Goal: Task Accomplishment & Management: Manage account settings

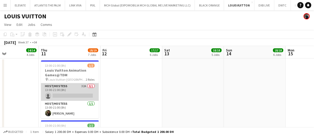
click at [75, 92] on app-card-role "Host/Hostess 32A 0/1 13:00-21:00 (8h) single-neutral-actions" at bounding box center [70, 92] width 58 height 18
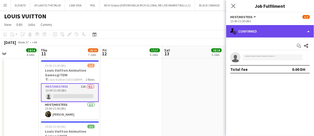
click at [306, 29] on div "single-neutral-actions-check-2 Confirmed" at bounding box center [270, 31] width 88 height 12
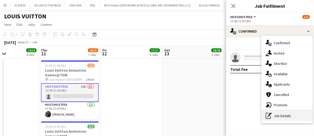
click at [282, 118] on div "pen-write Job Details" at bounding box center [287, 116] width 51 height 10
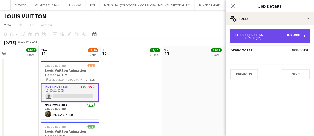
click at [262, 40] on div "1 x Host/Hostess 800.00 DH 13:00-21:00 (8h)" at bounding box center [271, 36] width 80 height 14
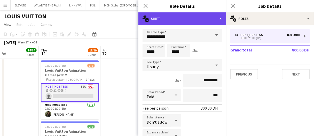
click at [177, 21] on div "multiple-actions-text Shift" at bounding box center [183, 18] width 88 height 12
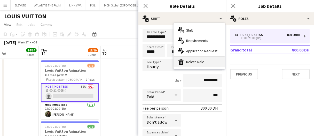
click at [193, 63] on div "bin-2 Delete Role" at bounding box center [199, 62] width 51 height 10
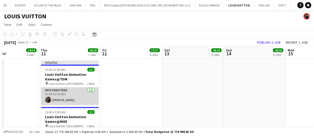
click at [84, 95] on app-card-role "Host/Hostess 1/1 13:00-21:00 (8h) Ninoslav Ceperkovic" at bounding box center [70, 96] width 58 height 18
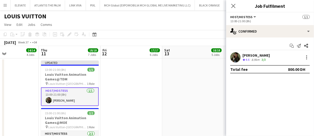
click at [177, 90] on app-date-cell at bounding box center [194, 112] width 62 height 108
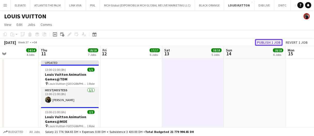
click at [276, 42] on button "Publish 1 job" at bounding box center [269, 42] width 28 height 7
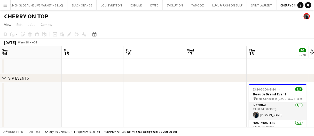
scroll to position [0, 178]
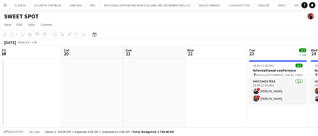
scroll to position [0, 233]
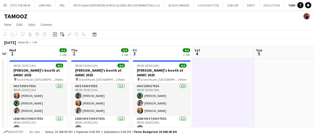
click at [210, 101] on app-date-cell at bounding box center [224, 101] width 62 height 86
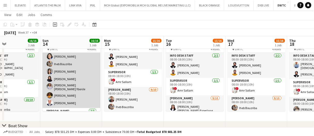
scroll to position [74, 0]
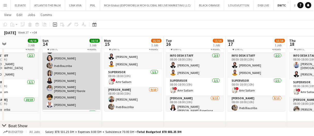
click at [74, 96] on app-card-role "Usher 10/10 08:00-18:00 (10h) Albert Arroyo Maria liza Espedang Radwan Jrish Ch…" at bounding box center [72, 66] width 58 height 88
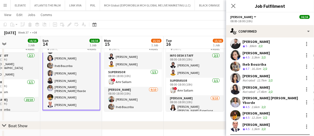
scroll to position [40, 0]
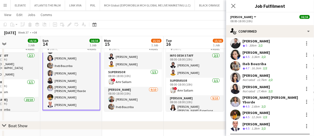
click at [260, 95] on div "Sharlene Mae Yborde" at bounding box center [272, 99] width 59 height 9
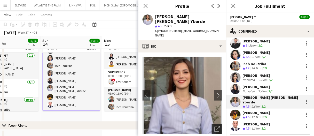
click at [215, 126] on icon "Open photos pop-in" at bounding box center [217, 128] width 5 height 5
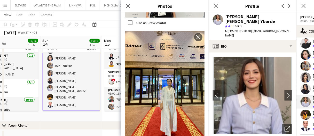
scroll to position [528, 0]
click at [129, 3] on app-icon "Close pop-in" at bounding box center [128, 5] width 7 height 7
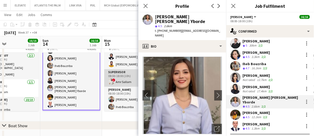
scroll to position [0, 242]
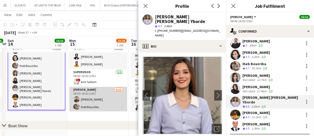
click at [105, 100] on app-card-role "Usher 9/10 08:00-18:00 (10h) Albert Arroyo Iheb Bouzriba Muhammad Fayaz Lloyd C…" at bounding box center [98, 131] width 58 height 88
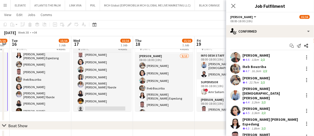
scroll to position [44, 0]
click at [153, 88] on app-card-role "Usher 9/10 08:00-18:00 (10h) Muhammad Fayaz Cherubim Reyes Albert Arroyo Iheb B…" at bounding box center [164, 96] width 58 height 87
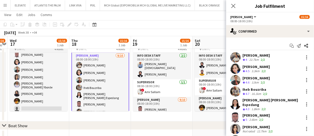
scroll to position [17, 0]
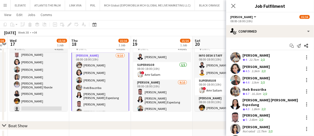
click at [153, 88] on app-card-role "Usher 9/10 08:00-18:00 (10h) Jevas Nangsi Maria liza Espedang Albert Arroyo Ihe…" at bounding box center [162, 123] width 58 height 87
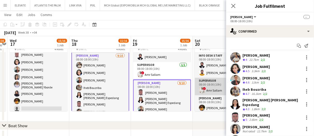
scroll to position [31, 0]
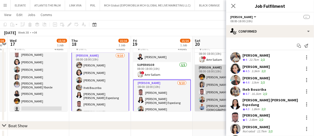
click at [206, 87] on app-card-role "Usher 9/10 08:00-18:00 (10h) Ayesha Shaikh Tashya Fernando Jevas Nangsi Albert …" at bounding box center [224, 109] width 58 height 88
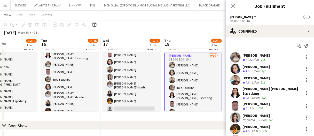
scroll to position [55, 0]
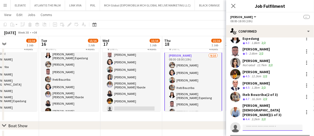
click at [251, 125] on input at bounding box center [273, 128] width 60 height 6
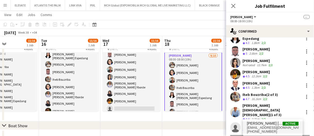
type input "********"
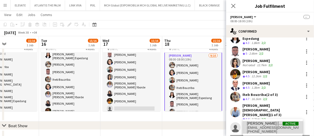
click at [260, 122] on span "Sharlene Mae Yborde" at bounding box center [265, 123] width 36 height 4
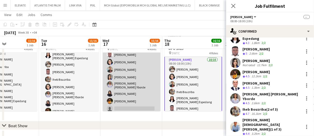
click at [136, 97] on app-card-role "Usher 9/10 08:00-18:00 (10h) Iheb Bouzriba Lloyd Christian Gonzalo Jevas Nangsi…" at bounding box center [132, 70] width 58 height 88
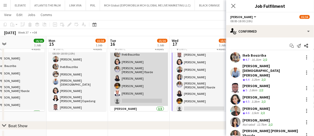
scroll to position [78, 0]
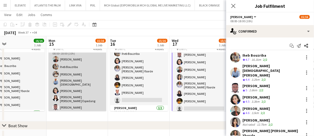
click at [70, 87] on app-card-role "Usher 9/10 08:00-18:00 (10h) Albert Arroyo Iheb Bouzriba Muhammad Fayaz Lloyd C…" at bounding box center [78, 91] width 58 height 88
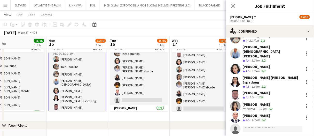
scroll to position [44, 0]
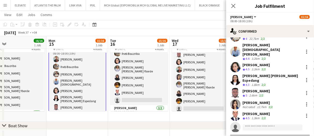
click at [197, 34] on div "September 2025 Week 37 • +04 Publish 3 jobs Revert 3 jobs" at bounding box center [157, 32] width 314 height 7
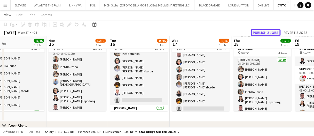
click at [260, 32] on button "Publish 3 jobs" at bounding box center [266, 32] width 30 height 7
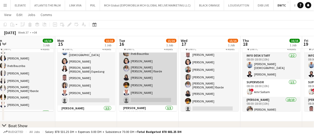
scroll to position [0, 0]
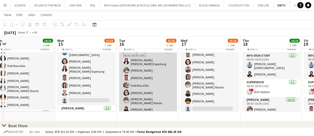
click at [164, 85] on app-card-role "Usher 9/10 08:00-18:00 (10h) Maria liza Espedang Muhammad Fayaz Jevas Nangsi Ih…" at bounding box center [148, 93] width 58 height 88
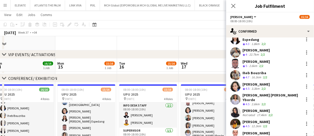
scroll to position [46, 0]
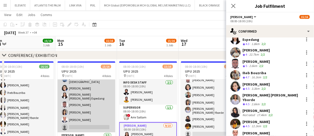
click at [82, 105] on app-card-role "Usher 9/10 08:00-18:00 (10h) Albert Arroyo Iheb Bouzriba Muhammad Fayaz Lloyd C…" at bounding box center [87, 88] width 58 height 88
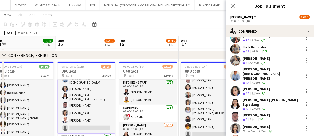
scroll to position [0, 191]
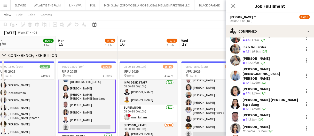
click at [82, 105] on app-card-role "Usher 9/10 08:00-18:00 (10h) Albert Arroyo Iheb Bouzriba Muhammad Fayaz Lloyd C…" at bounding box center [87, 88] width 58 height 89
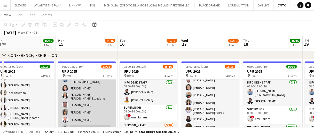
click at [82, 105] on app-card-role "Usher 9/10 08:00-18:00 (10h) Albert Arroyo Iheb Bouzriba Muhammad Fayaz Lloyd C…" at bounding box center [87, 88] width 58 height 88
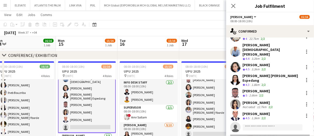
scroll to position [43, 0]
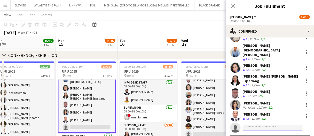
click at [265, 125] on input at bounding box center [273, 128] width 60 height 6
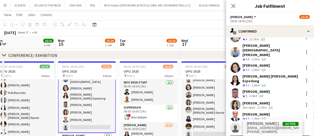
type input "********"
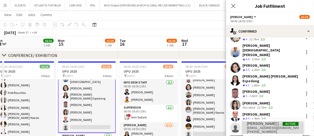
click at [268, 130] on span "+971543557889" at bounding box center [273, 132] width 52 height 4
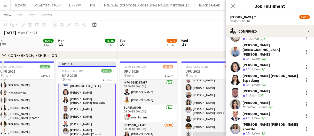
click at [194, 41] on app-board-header-date "Wed 17 15/16 1 Job" at bounding box center [211, 42] width 62 height 12
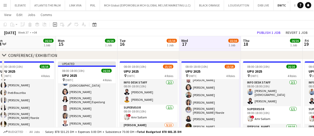
scroll to position [78, 0]
click at [274, 35] on button "Publish 1 job" at bounding box center [269, 32] width 28 height 7
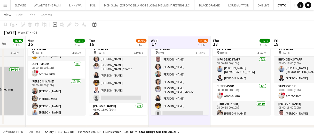
scroll to position [0, 160]
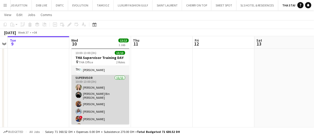
scroll to position [16, 0]
click at [107, 96] on app-card-role "Supervisor [DATE] 10:00-13:00 (3h) [PERSON_NAME] [PERSON_NAME] Bin [PERSON_NAME…" at bounding box center [101, 122] width 58 height 94
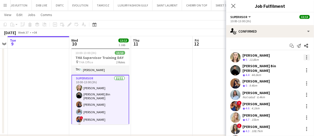
click at [304, 58] on div at bounding box center [307, 57] width 6 height 6
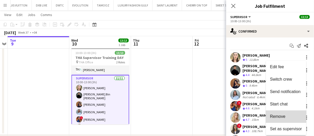
click at [283, 118] on span "Remove" at bounding box center [278, 116] width 16 height 4
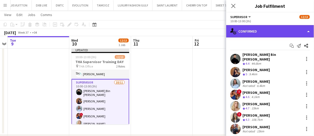
click at [257, 33] on div "single-neutral-actions-check-2 Confirmed" at bounding box center [270, 31] width 88 height 12
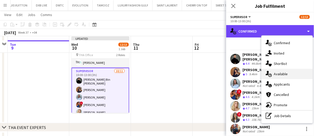
scroll to position [47, 0]
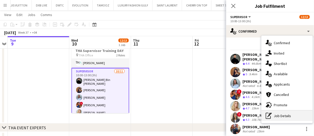
click at [287, 117] on div "pen-write Job Details" at bounding box center [287, 116] width 51 height 10
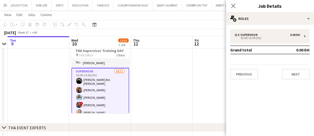
click at [249, 44] on div "11 x Supervisor 0.00 DH 10:00-13:00 (3h) Grand total 0.00 DH Previous Next" at bounding box center [270, 54] width 88 height 50
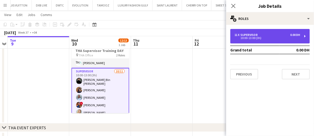
click at [247, 39] on div "10:00-13:00 (3h)" at bounding box center [268, 38] width 66 height 3
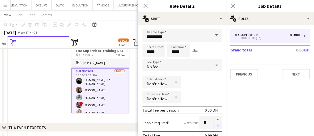
click at [216, 123] on button "button" at bounding box center [218, 126] width 8 height 6
type input "**"
click at [58, 90] on app-date-cell at bounding box center [39, 79] width 62 height 89
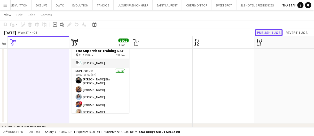
click at [272, 33] on button "Publish 1 job" at bounding box center [269, 32] width 28 height 7
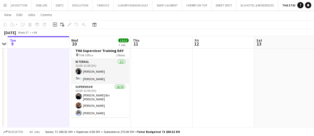
scroll to position [42, 0]
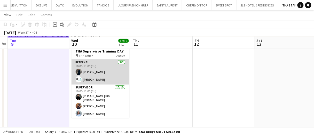
click at [109, 76] on app-card-role "Internal 2/2 10:00-13:00 (3h) Mohamed STAFF Sara STAFF" at bounding box center [101, 71] width 58 height 25
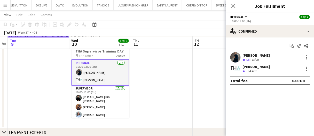
click at [278, 59] on div "Mohamed STAFF Crew rating 4.8 15km" at bounding box center [270, 57] width 88 height 10
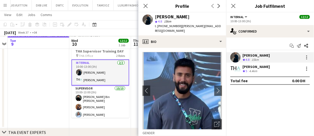
click at [193, 105] on img at bounding box center [183, 91] width 80 height 78
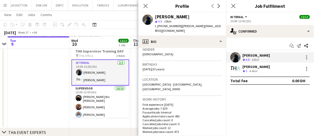
scroll to position [78, 0]
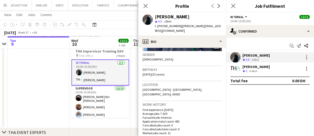
click at [209, 53] on h3 "Gender" at bounding box center [183, 54] width 80 height 5
click at [212, 49] on div "Open photos pop-in" at bounding box center [217, 46] width 10 height 10
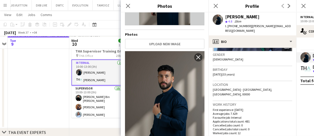
scroll to position [69, 0]
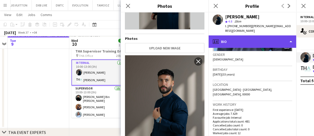
click at [230, 43] on div "profile Bio" at bounding box center [253, 41] width 88 height 12
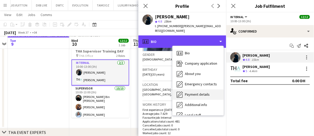
scroll to position [28, 0]
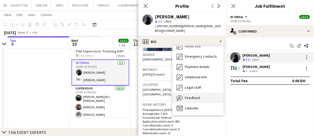
click at [195, 95] on div "Feedback Feedback" at bounding box center [198, 98] width 51 height 10
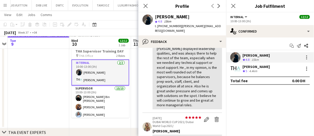
scroll to position [88, 0]
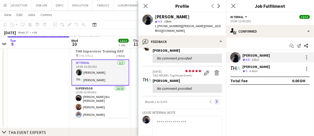
click at [215, 100] on app-icon "Next" at bounding box center [217, 102] width 4 height 4
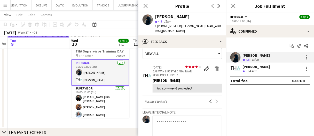
scroll to position [0, 0]
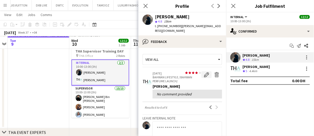
click at [204, 74] on app-icon "Edit feedback" at bounding box center [206, 74] width 5 height 5
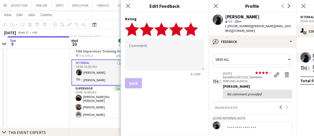
click at [194, 26] on icon "star" at bounding box center [191, 29] width 14 height 14
click at [136, 81] on div "Save" at bounding box center [165, 83] width 80 height 10
click at [164, 56] on textarea at bounding box center [165, 54] width 80 height 31
type textarea "*"
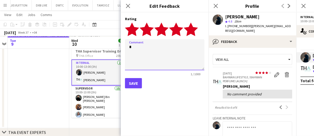
type textarea "*"
click at [136, 84] on button "Save" at bounding box center [133, 83] width 17 height 10
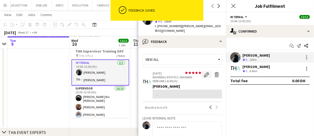
click at [204, 75] on app-icon "Edit feedback" at bounding box center [206, 74] width 5 height 5
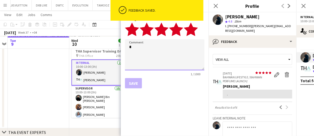
click at [150, 59] on textarea "*" at bounding box center [165, 54] width 80 height 31
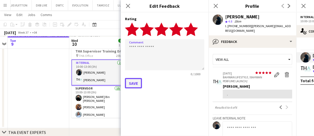
click at [135, 84] on button "Save" at bounding box center [133, 83] width 17 height 10
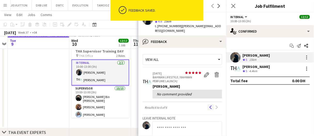
click at [209, 106] on app-icon "Previous" at bounding box center [211, 107] width 4 height 4
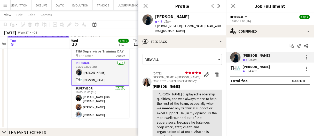
click at [54, 84] on app-date-cell at bounding box center [39, 83] width 62 height 89
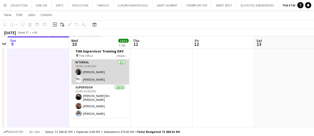
click at [88, 70] on app-card-role "Internal 2/2 10:00-13:00 (3h) Mohamed STAFF Sara STAFF" at bounding box center [101, 71] width 58 height 25
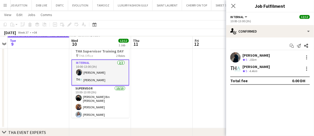
click at [256, 57] on div "Mohamed STAFF" at bounding box center [256, 55] width 27 height 5
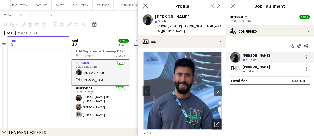
click at [147, 5] on icon at bounding box center [145, 5] width 5 height 5
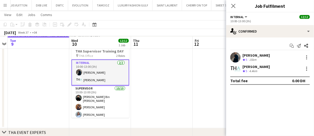
click at [177, 66] on app-date-cell at bounding box center [162, 83] width 62 height 89
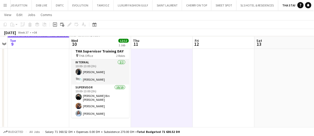
click at [177, 66] on app-date-cell at bounding box center [162, 83] width 62 height 89
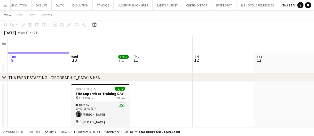
scroll to position [18, 0]
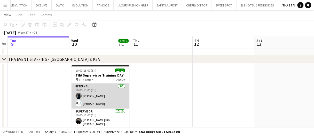
click at [100, 93] on app-card-role "Internal 2/2 10:00-13:00 (3h) Mohamed STAFF Sara STAFF" at bounding box center [101, 96] width 58 height 25
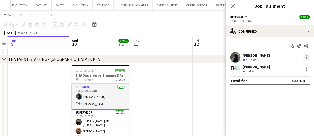
click at [306, 56] on div at bounding box center [307, 57] width 6 height 6
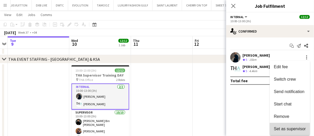
click at [291, 131] on span "Set as supervisor" at bounding box center [290, 129] width 32 height 4
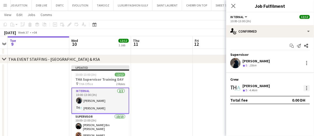
click at [308, 87] on div at bounding box center [307, 88] width 6 height 6
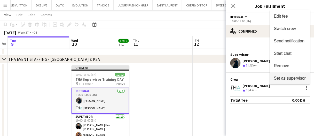
click at [280, 81] on button "Set as supervisor" at bounding box center [290, 78] width 40 height 12
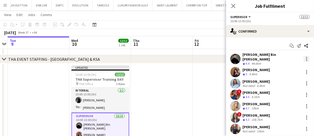
click at [307, 58] on div at bounding box center [307, 58] width 1 height 1
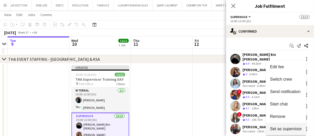
click at [282, 131] on span "Set as supervisor" at bounding box center [286, 129] width 32 height 4
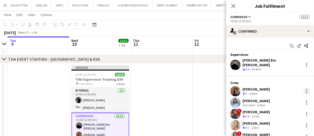
click at [304, 88] on div at bounding box center [307, 91] width 6 height 6
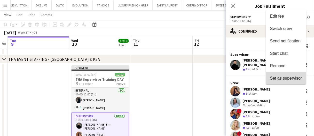
click at [287, 77] on span "Set as supervisor" at bounding box center [286, 78] width 32 height 4
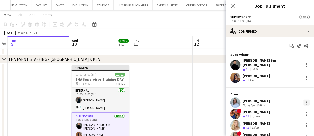
click at [304, 100] on div at bounding box center [307, 103] width 6 height 6
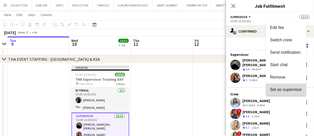
click at [298, 93] on button "Set as supervisor" at bounding box center [286, 90] width 40 height 12
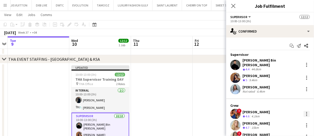
click at [304, 111] on div at bounding box center [307, 114] width 6 height 6
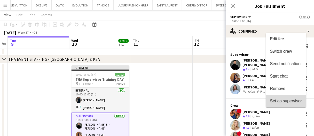
click at [298, 104] on button "Set as supervisor" at bounding box center [286, 101] width 40 height 12
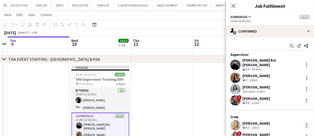
click at [304, 122] on div at bounding box center [307, 125] width 6 height 6
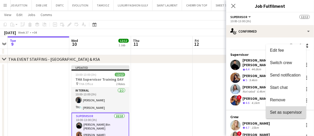
click at [294, 115] on button "Set as supervisor" at bounding box center [286, 112] width 40 height 12
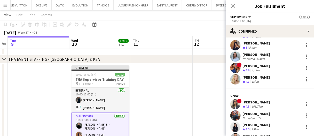
scroll to position [63, 0]
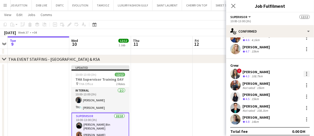
click at [305, 72] on div at bounding box center [307, 74] width 6 height 6
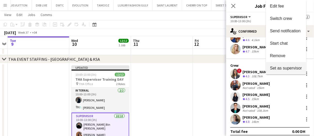
click at [290, 69] on span "Set as supervisor" at bounding box center [286, 68] width 32 height 4
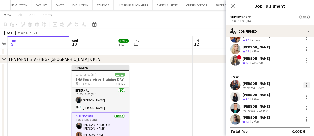
click at [306, 82] on div at bounding box center [307, 85] width 6 height 6
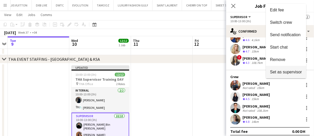
click at [292, 73] on span "Set as supervisor" at bounding box center [286, 72] width 32 height 4
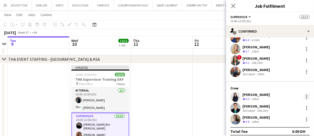
click at [307, 96] on div at bounding box center [307, 96] width 1 height 1
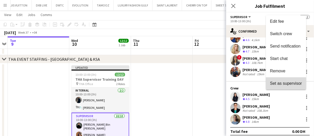
click at [290, 85] on span "Set as supervisor" at bounding box center [286, 83] width 32 height 4
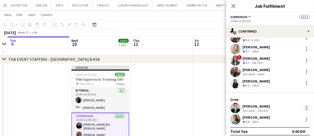
click at [307, 106] on div at bounding box center [307, 106] width 1 height 1
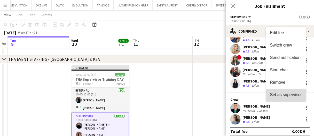
click at [293, 98] on button "Set as supervisor" at bounding box center [286, 95] width 40 height 12
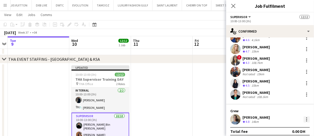
click at [304, 116] on div at bounding box center [307, 119] width 6 height 6
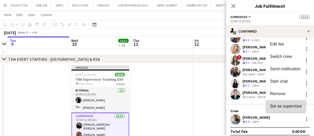
click at [297, 109] on button "Set as supervisor" at bounding box center [286, 106] width 40 height 12
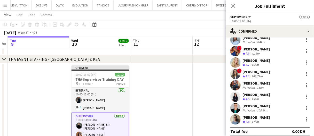
click at [162, 76] on app-date-cell at bounding box center [162, 107] width 62 height 89
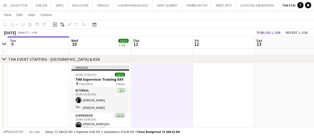
click at [162, 76] on app-date-cell at bounding box center [162, 107] width 62 height 89
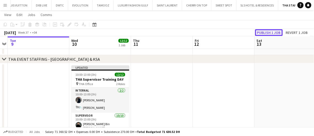
click at [263, 32] on button "Publish 1 job" at bounding box center [269, 32] width 28 height 7
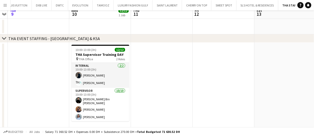
scroll to position [0, 0]
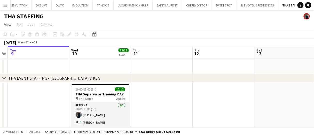
click at [160, 99] on app-date-cell at bounding box center [162, 126] width 62 height 89
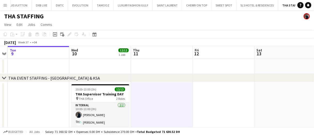
click at [160, 99] on app-date-cell at bounding box center [162, 126] width 62 height 89
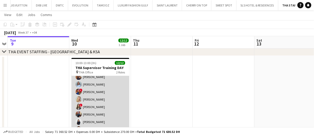
scroll to position [51, 0]
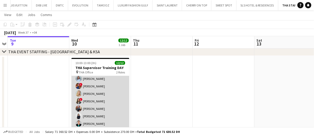
click at [104, 97] on app-card-role "Supervisor 10/10 10:00-13:00 (3h) Hassan Bin Rashid Ahmed Aliaksandra Zaikina K…" at bounding box center [101, 93] width 58 height 87
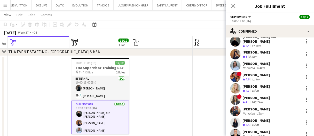
scroll to position [0, 0]
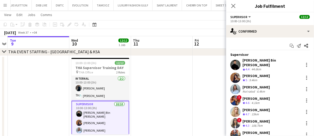
click at [151, 107] on app-date-cell at bounding box center [162, 100] width 62 height 89
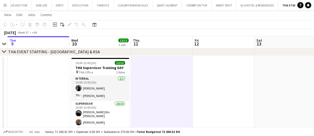
drag, startPoint x: 151, startPoint y: 107, endPoint x: 128, endPoint y: 94, distance: 26.3
click at [149, 107] on app-calendar-viewport "Sat 6 Sun 7 Mon 8 Tue 9 Wed 10 12/12 1 Job Thu 11 Fri 12 Sat 13 Sun 14 Mon 15 T…" at bounding box center [157, 93] width 314 height 198
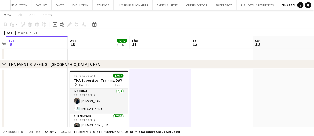
click at [166, 104] on app-date-cell at bounding box center [161, 113] width 62 height 89
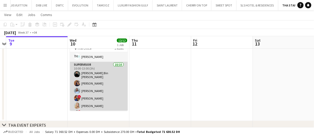
scroll to position [51, 0]
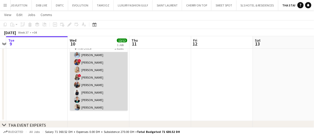
click at [116, 84] on app-card-role "Supervisor 10/10 10:00-13:00 (3h) Hassan Bin Rashid Ahmed Aliaksandra Zaikina K…" at bounding box center [99, 69] width 58 height 87
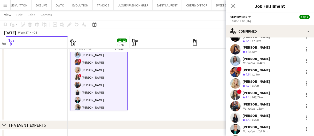
scroll to position [29, 0]
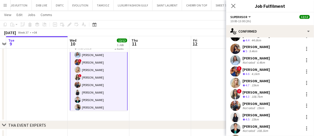
click at [254, 106] on div "Not rated" at bounding box center [249, 108] width 13 height 4
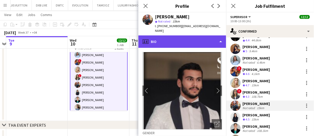
click at [178, 36] on div "profile Bio" at bounding box center [183, 41] width 88 height 12
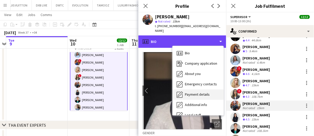
scroll to position [28, 0]
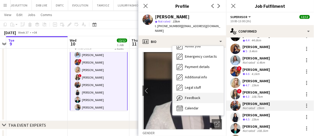
click at [192, 95] on span "Feedback" at bounding box center [193, 97] width 16 height 5
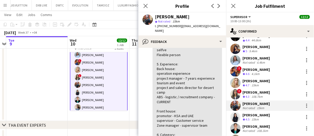
scroll to position [78, 0]
click at [307, 105] on div at bounding box center [307, 105] width 1 height 1
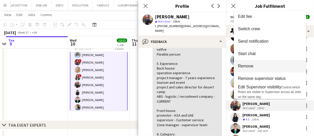
click at [254, 63] on button "Remove" at bounding box center [270, 66] width 72 height 12
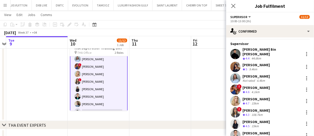
scroll to position [0, 0]
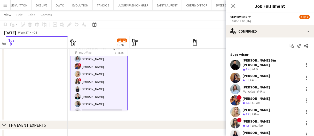
click at [175, 93] on app-date-cell at bounding box center [161, 76] width 62 height 89
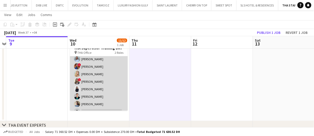
click at [109, 90] on app-card-role "Supervisor 9/10 10:00-13:00 (3h) Hassan Bin Rashid Ahmed Aliaksandra Zaikina Ks…" at bounding box center [99, 73] width 58 height 87
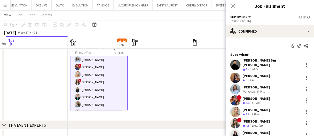
scroll to position [52, 0]
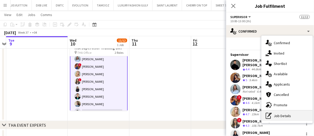
click at [285, 119] on div "pen-write Job Details" at bounding box center [287, 116] width 51 height 10
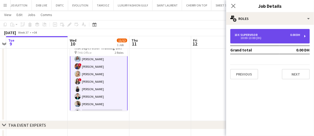
click at [267, 36] on div "10 x Supervisor 0.00 DH" at bounding box center [268, 35] width 66 height 4
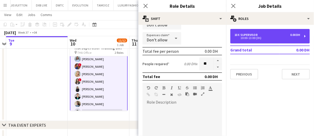
scroll to position [52, 0]
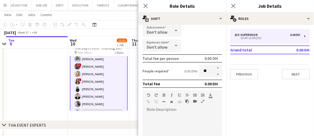
click at [214, 75] on button "button" at bounding box center [218, 74] width 8 height 6
type input "*"
click at [42, 84] on app-date-cell at bounding box center [37, 76] width 62 height 89
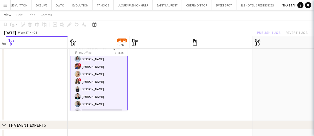
scroll to position [48, 0]
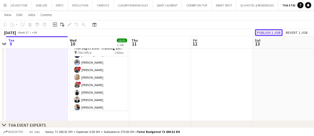
click at [278, 34] on button "Publish 1 job" at bounding box center [269, 32] width 28 height 7
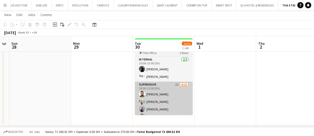
scroll to position [52, 0]
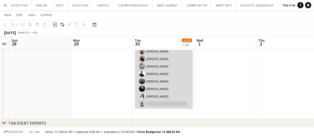
click at [170, 82] on app-card-role "Supervisor 2I 9/10 10:00-13:00 (3h) Moustafa Hamada Daria Burdiuk Marina Paez m…" at bounding box center [164, 66] width 58 height 85
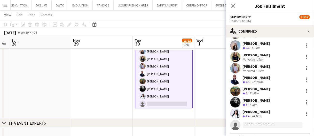
scroll to position [44, 0]
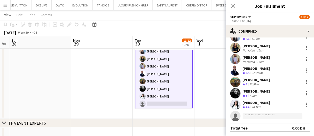
click at [255, 119] on form at bounding box center [275, 116] width 69 height 6
click at [254, 115] on input at bounding box center [273, 116] width 60 height 6
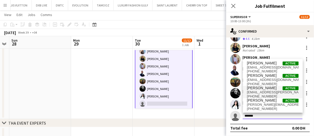
type input "******"
click at [264, 89] on span "Amanda Neme" at bounding box center [262, 88] width 30 height 4
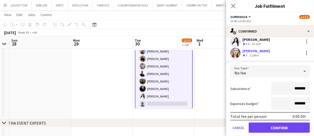
click button "Confirm" at bounding box center [279, 128] width 61 height 10
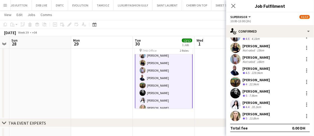
click at [221, 88] on app-date-cell at bounding box center [226, 74] width 62 height 89
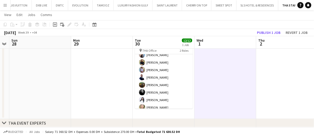
scroll to position [51, 0]
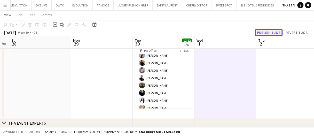
click at [274, 30] on button "Publish 1 job" at bounding box center [269, 32] width 28 height 7
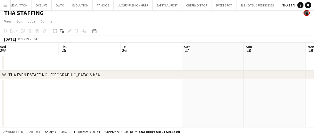
scroll to position [0, 0]
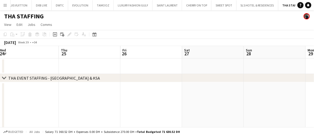
drag, startPoint x: 177, startPoint y: 72, endPoint x: 109, endPoint y: 71, distance: 67.7
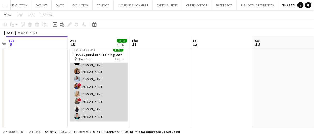
scroll to position [44, 0]
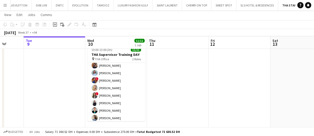
drag, startPoint x: 219, startPoint y: 92, endPoint x: 43, endPoint y: 109, distance: 176.8
click at [43, 109] on app-calendar-viewport "Sat 6 Sun 7 Mon 8 Tue 9 Wed 10 11/11 1 Job Thu 11 Fri 12 Sat 13 Sun 14 Mon 15 T…" at bounding box center [157, 80] width 314 height 198
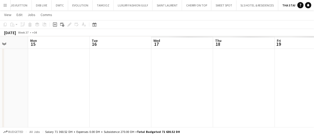
drag, startPoint x: 144, startPoint y: 94, endPoint x: 182, endPoint y: 89, distance: 38.0
click at [114, 95] on app-calendar-viewport "Fri 12 Sat 13 Sun 14 Mon 15 Tue 16 Wed 17 Thu 18 Fri 19 Sat 20 Sun 21 Mon 22" at bounding box center [157, 80] width 314 height 198
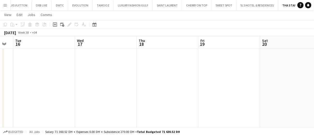
drag, startPoint x: 193, startPoint y: 93, endPoint x: 79, endPoint y: 96, distance: 114.3
click at [16, 100] on app-calendar-viewport "Fri 12 Sat 13 Sun 14 Mon 15 Tue 16 Wed 17 Thu 18 Fri 19 Sat 20 Sun 21 Mon 22" at bounding box center [157, 80] width 314 height 198
drag, startPoint x: 192, startPoint y: 96, endPoint x: 11, endPoint y: 104, distance: 180.4
click at [11, 104] on app-calendar-viewport "Mon 15 Tue 16 Wed 17 Thu 18 Fri 19 Sat 20 Sun 21 Mon 22 Tue 23 Wed 24 Thu 25" at bounding box center [157, 80] width 314 height 198
drag, startPoint x: 199, startPoint y: 94, endPoint x: 239, endPoint y: 91, distance: 40.4
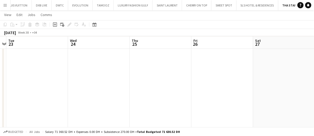
click at [34, 100] on app-calendar-viewport "Fri 19 Sat 20 Sun 21 Mon 22 Tue 23 Wed 24 Thu 25 Fri 26 Sat 27 Sun 28 Mon 29" at bounding box center [157, 80] width 314 height 198
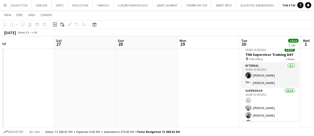
drag, startPoint x: 117, startPoint y: 95, endPoint x: 76, endPoint y: 97, distance: 41.1
click at [75, 97] on app-calendar-viewport "Tue 23 Wed 24 Thu 25 Fri 26 Sat 27 Sun 28 Mon 29 Tue 30 12/12 1 Job Wed 1 Thu 2…" at bounding box center [157, 80] width 314 height 198
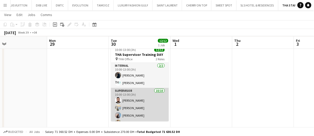
scroll to position [51, 0]
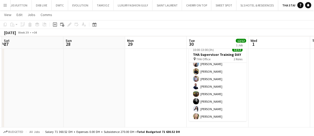
drag, startPoint x: 43, startPoint y: 102, endPoint x: 185, endPoint y: 95, distance: 142.3
click at [193, 93] on app-calendar-viewport "Thu 25 Fri 26 Sat 27 Sun 28 Mon 29 Tue 30 12/12 1 Job Wed 1 Thu 2 Fri 3 Sat 4 S…" at bounding box center [157, 80] width 314 height 198
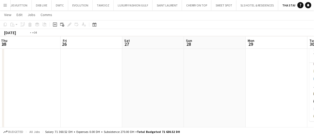
drag, startPoint x: 46, startPoint y: 101, endPoint x: 250, endPoint y: 94, distance: 203.6
click at [250, 90] on app-calendar-viewport "Tue 23 Wed 24 Thu 25 Fri 26 Sat 27 Sun 28 Mon 29 Tue 30 12/12 1 Job Wed 1 Thu 2…" at bounding box center [157, 80] width 314 height 198
drag, startPoint x: 133, startPoint y: 98, endPoint x: 226, endPoint y: 97, distance: 93.6
click at [228, 97] on app-calendar-viewport "Fri 19 Sat 20 Sun 21 Mon 22 Tue 23 Wed 24 Thu 25 Fri 26 Sat 27 Sun 28 Mon 29" at bounding box center [157, 80] width 314 height 198
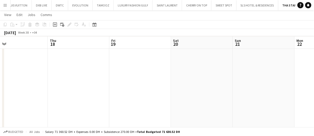
drag, startPoint x: 185, startPoint y: 86, endPoint x: 186, endPoint y: 92, distance: 6.0
click at [299, 83] on app-calendar-viewport "Mon 15 Tue 16 Wed 17 Thu 18 Fri 19 Sat 20 Sun 21 Mon 22 Tue 23 Wed 24 Thu 25" at bounding box center [157, 80] width 314 height 198
drag, startPoint x: 105, startPoint y: 90, endPoint x: 134, endPoint y: 90, distance: 28.2
click at [223, 85] on app-calendar-viewport "Mon 15 Tue 16 Wed 17 Thu 18 Fri 19 Sat 20 Sun 21 Mon 22 Tue 23 Wed 24 Thu 25" at bounding box center [157, 80] width 314 height 198
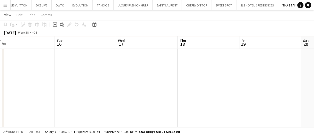
drag, startPoint x: 183, startPoint y: 83, endPoint x: 104, endPoint y: 89, distance: 79.6
click at [239, 82] on app-calendar-viewport "Sat 13 Sun 14 Mon 15 Tue 16 Wed 17 Thu 18 Fri 19 Sat 20 Sun 21 Mon 22 Tue 23" at bounding box center [157, 80] width 314 height 198
drag, startPoint x: 132, startPoint y: 81, endPoint x: 249, endPoint y: 79, distance: 116.9
click at [249, 79] on app-calendar-viewport "Wed 10 11/11 1 Job Thu 11 Fri 12 Sat 13 Sun 14 Mon 15 Tue 16 Wed 17 Thu 18 Fri …" at bounding box center [157, 80] width 314 height 198
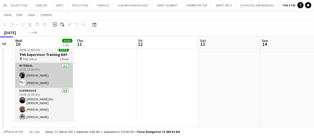
drag, startPoint x: 99, startPoint y: 86, endPoint x: 188, endPoint y: 83, distance: 89.2
click at [190, 81] on app-calendar-viewport "Sun 7 Mon 8 Tue 9 Wed 10 11/11 1 Job Thu 11 Fri 12 Sat 13 Sun 14 Mon 15 Tue 16 …" at bounding box center [157, 80] width 314 height 198
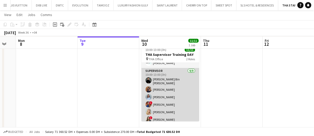
scroll to position [26, 0]
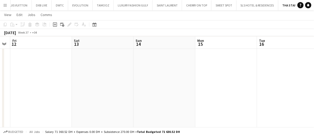
drag, startPoint x: 288, startPoint y: 80, endPoint x: 56, endPoint y: 98, distance: 232.3
click at [56, 98] on app-calendar-viewport "Tue 9 Wed 10 11/11 1 Job Thu 11 Fri 12 Sat 13 Sun 14 Mon 15 Tue 16 Wed 17 Thu 1…" at bounding box center [157, 80] width 314 height 198
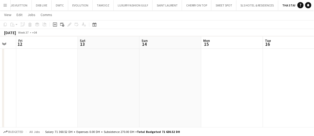
click at [16, 100] on app-calendar-viewport "Tue 9 Wed 10 11/11 1 Job Thu 11 Fri 12 Sat 13 Sun 14 Mon 15 Tue 16 Wed 17 Thu 1…" at bounding box center [157, 80] width 314 height 198
drag, startPoint x: 37, startPoint y: 97, endPoint x: 29, endPoint y: 98, distance: 8.1
click at [34, 97] on app-calendar-viewport "Thu 11 Fri 12 Sat 13 Sun 14 Mon 15 Tue 16 Wed 17 Thu 18 Fri 19 Sat 20 Sun 21" at bounding box center [157, 80] width 314 height 198
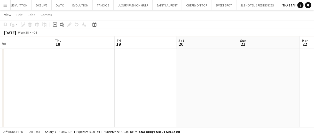
drag, startPoint x: 202, startPoint y: 91, endPoint x: 0, endPoint y: 97, distance: 202.2
click at [0, 97] on app-calendar-viewport "Sun 14 Mon 15 Tue 16 Wed 17 Thu 18 Fri 19 Sat 20 Sun 21 Mon 22 Tue 23 Wed 24" at bounding box center [157, 80] width 314 height 198
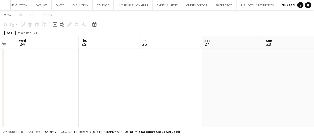
drag, startPoint x: 143, startPoint y: 96, endPoint x: 99, endPoint y: 96, distance: 43.9
click at [101, 96] on app-calendar-viewport "Sat 20 Sun 21 Mon 22 Tue 23 Wed 24 Thu 25 Fri 26 Sat 27 Sun 28 Mon 29 Tue 30 12…" at bounding box center [157, 80] width 314 height 198
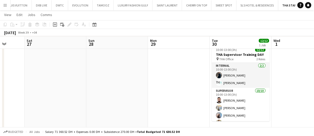
drag, startPoint x: 119, startPoint y: 98, endPoint x: 20, endPoint y: 101, distance: 99.3
click at [20, 101] on app-calendar-viewport "Tue 23 Wed 24 Thu 25 Fri 26 Sat 27 Sun 28 Mon 29 Tue 30 12/12 1 Job Wed 1 Thu 2…" at bounding box center [157, 80] width 314 height 198
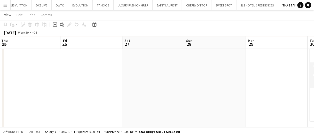
drag, startPoint x: 87, startPoint y: 105, endPoint x: 252, endPoint y: 95, distance: 165.5
click at [249, 95] on app-calendar-viewport "Tue 23 Wed 24 Thu 25 Fri 26 Sat 27 Sun 28 Mon 29 Tue 30 12/12 1 Job Wed 1 Thu 2…" at bounding box center [157, 80] width 314 height 198
drag, startPoint x: 221, startPoint y: 86, endPoint x: 132, endPoint y: 94, distance: 89.0
click at [279, 86] on app-calendar-viewport "Sat 20 Sun 21 Mon 22 Tue 23 Wed 24 Thu 25 Fri 26 Sat 27 Sun 28 Mon 29 Tue 30 12…" at bounding box center [157, 80] width 314 height 198
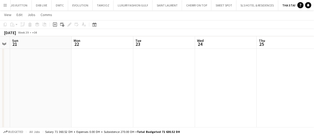
drag, startPoint x: 212, startPoint y: 82, endPoint x: 163, endPoint y: 88, distance: 48.9
click at [231, 81] on app-calendar-viewport "Thu 18 Fri 19 Sat 20 Sun 21 Mon 22 Tue 23 Wed 24 Thu 25 Fri 26 Sat 27 Sun 28" at bounding box center [157, 80] width 314 height 198
click at [314, 84] on html "Menu Boards Boards Boards All jobs Status Workforce Workforce My Workforce Recr…" at bounding box center [157, 74] width 314 height 227
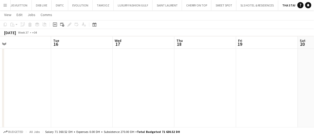
drag, startPoint x: 188, startPoint y: 86, endPoint x: 290, endPoint y: 86, distance: 102.1
click at [290, 86] on app-calendar-viewport "Sat 13 Sun 14 Mon 15 Tue 16 Wed 17 Thu 18 Fri 19 Sat 20 Sun 21 Mon 22 Tue 23" at bounding box center [157, 80] width 314 height 198
click at [210, 89] on app-calendar-viewport "Thu 11 Fri 12 Sat 13 Sun 14 Mon 15 Tue 16 Wed 17 Thu 18 Fri 19 Sat 20 Sun 21" at bounding box center [157, 80] width 314 height 198
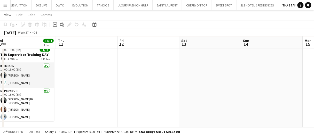
drag, startPoint x: 118, startPoint y: 92, endPoint x: 262, endPoint y: 92, distance: 143.7
click at [261, 92] on app-calendar-viewport "Mon 8 Tue 9 Wed 10 11/11 1 Job Thu 11 Fri 12 Sat 13 Sun 14 Mon 15 Tue 16 Wed 17…" at bounding box center [157, 80] width 314 height 198
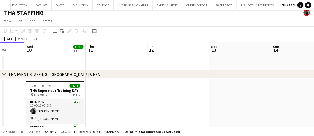
scroll to position [0, 0]
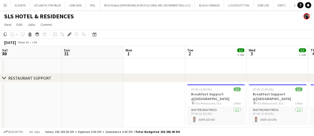
scroll to position [0, 139]
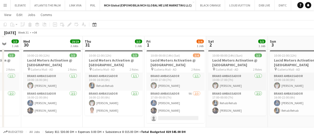
scroll to position [154, 0]
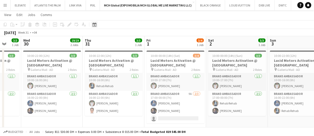
click at [95, 22] on div "Date picker" at bounding box center [95, 24] width 6 height 6
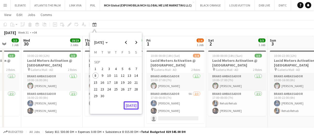
click at [133, 106] on button "[DATE]" at bounding box center [131, 105] width 15 height 8
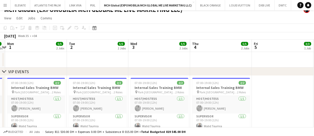
scroll to position [0, 0]
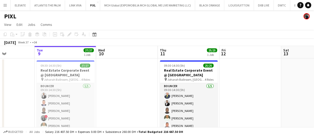
scroll to position [0, 152]
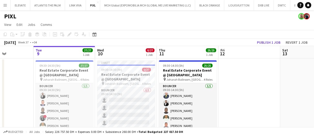
click at [149, 27] on app-page-menu "View Day view expanded Day view collapsed Month view Date picker Jump to [DATE]…" at bounding box center [157, 25] width 314 height 10
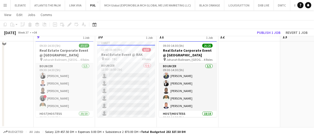
scroll to position [0, 0]
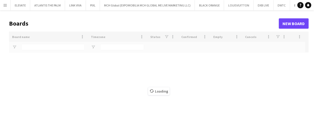
click at [0, 6] on button "Menu" at bounding box center [5, 5] width 10 height 10
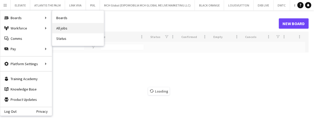
click at [66, 25] on link "All jobs" at bounding box center [78, 28] width 52 height 10
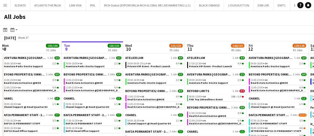
click at [200, 34] on app-toolbar "Date picker [DATE] [DATE] [DATE] M [DATE] T [DATE] W [DATE] T [DATE] F [DATE] S…" at bounding box center [157, 29] width 314 height 9
